Goal: Information Seeking & Learning: Learn about a topic

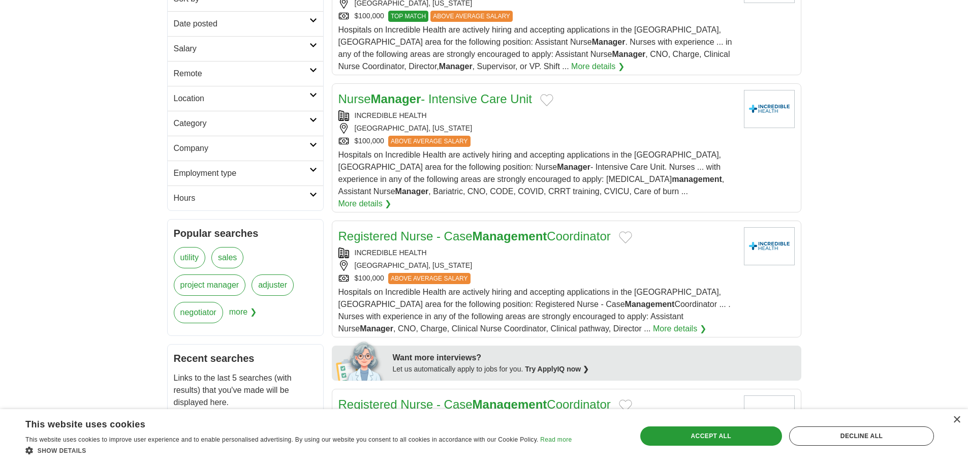
scroll to position [203, 0]
click at [210, 70] on h2 "Remote" at bounding box center [242, 73] width 136 height 12
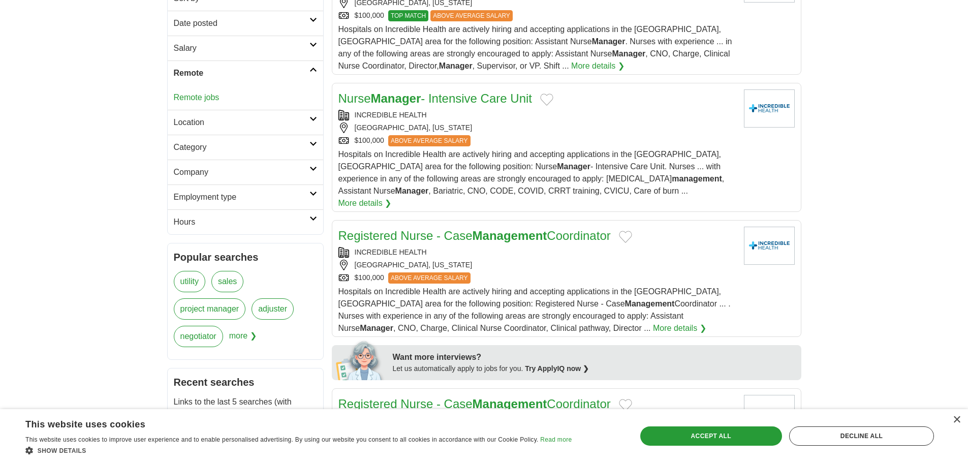
click at [207, 99] on link "Remote jobs" at bounding box center [197, 97] width 46 height 9
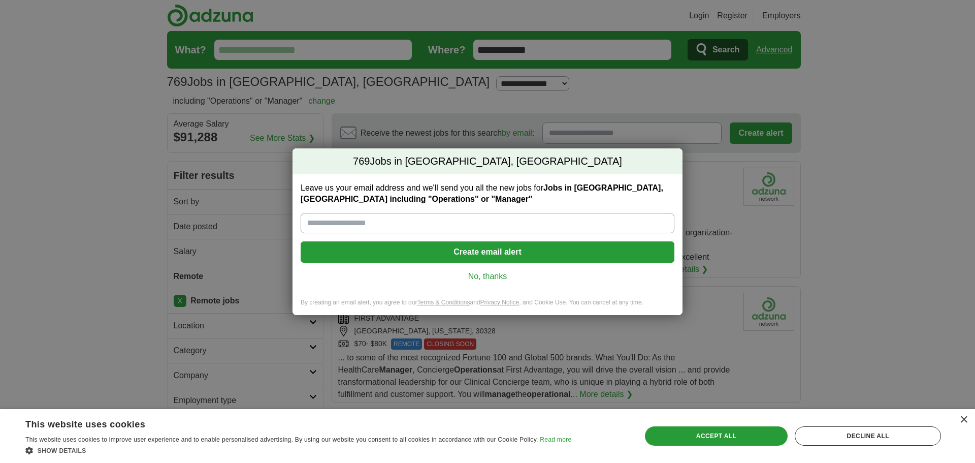
click at [481, 274] on link "No, thanks" at bounding box center [488, 276] width 358 height 11
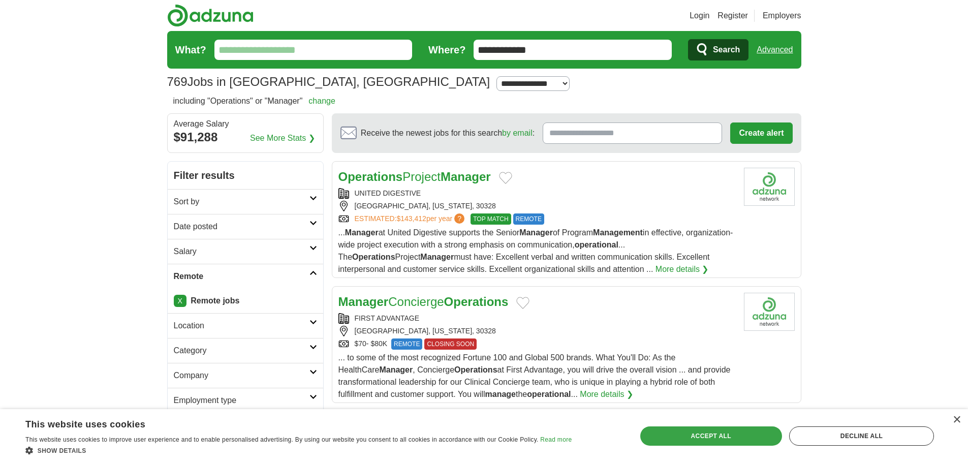
click at [728, 438] on div "Accept all" at bounding box center [711, 435] width 142 height 19
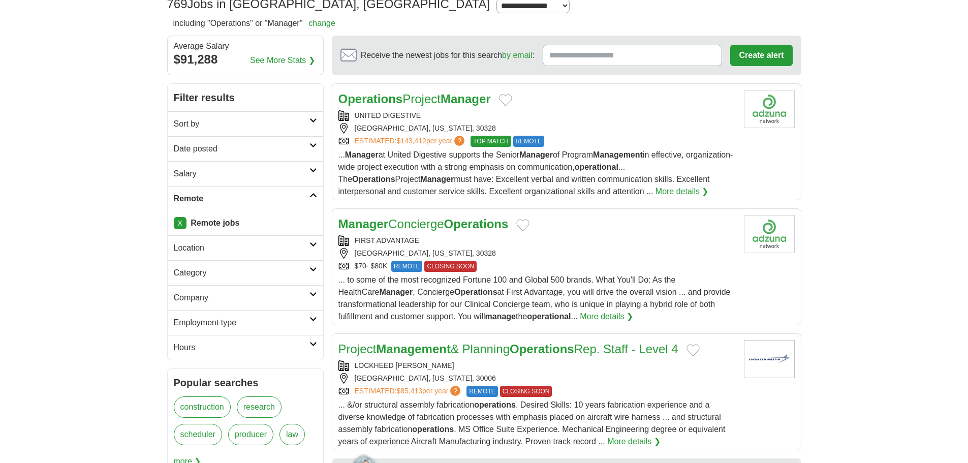
scroll to position [102, 0]
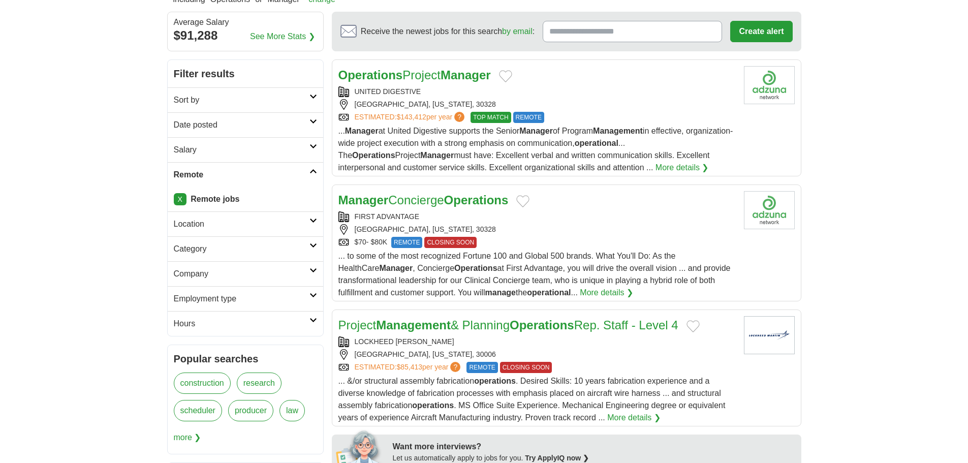
click at [692, 169] on link "More details ❯" at bounding box center [681, 168] width 53 height 12
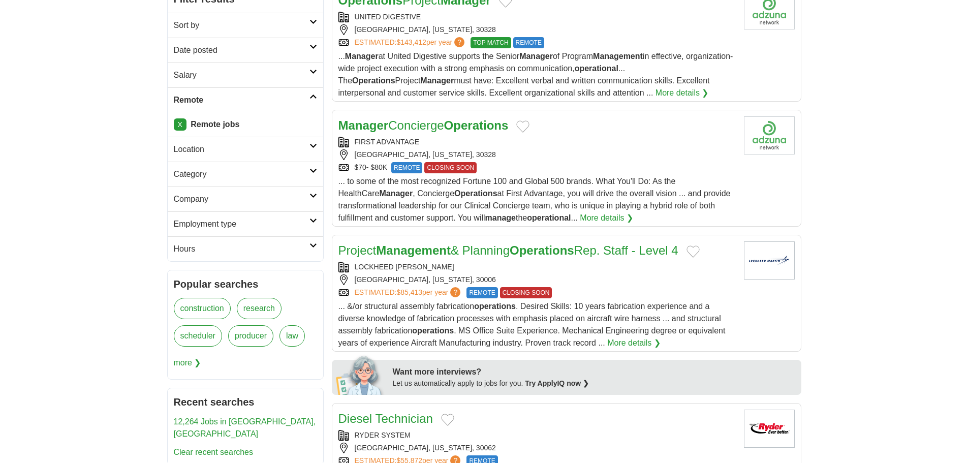
scroll to position [203, 0]
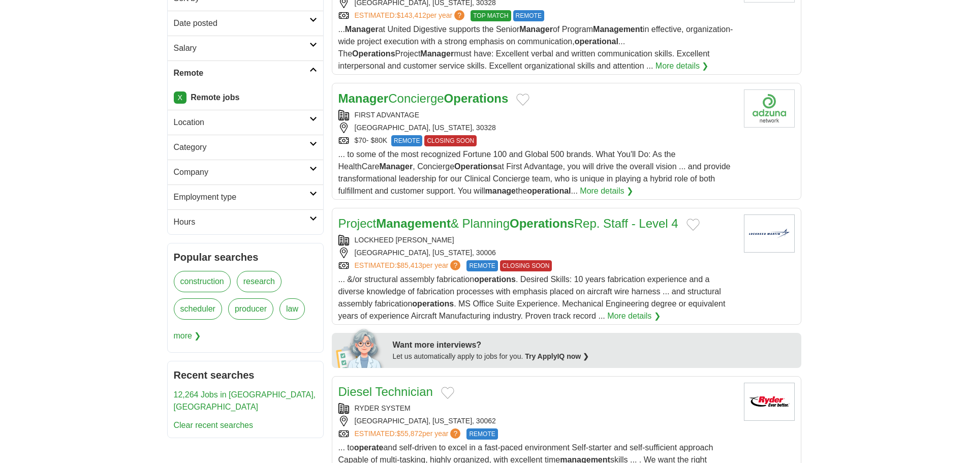
click at [419, 98] on link "Manager Concierge Operations" at bounding box center [423, 98] width 170 height 14
